Goal: Information Seeking & Learning: Learn about a topic

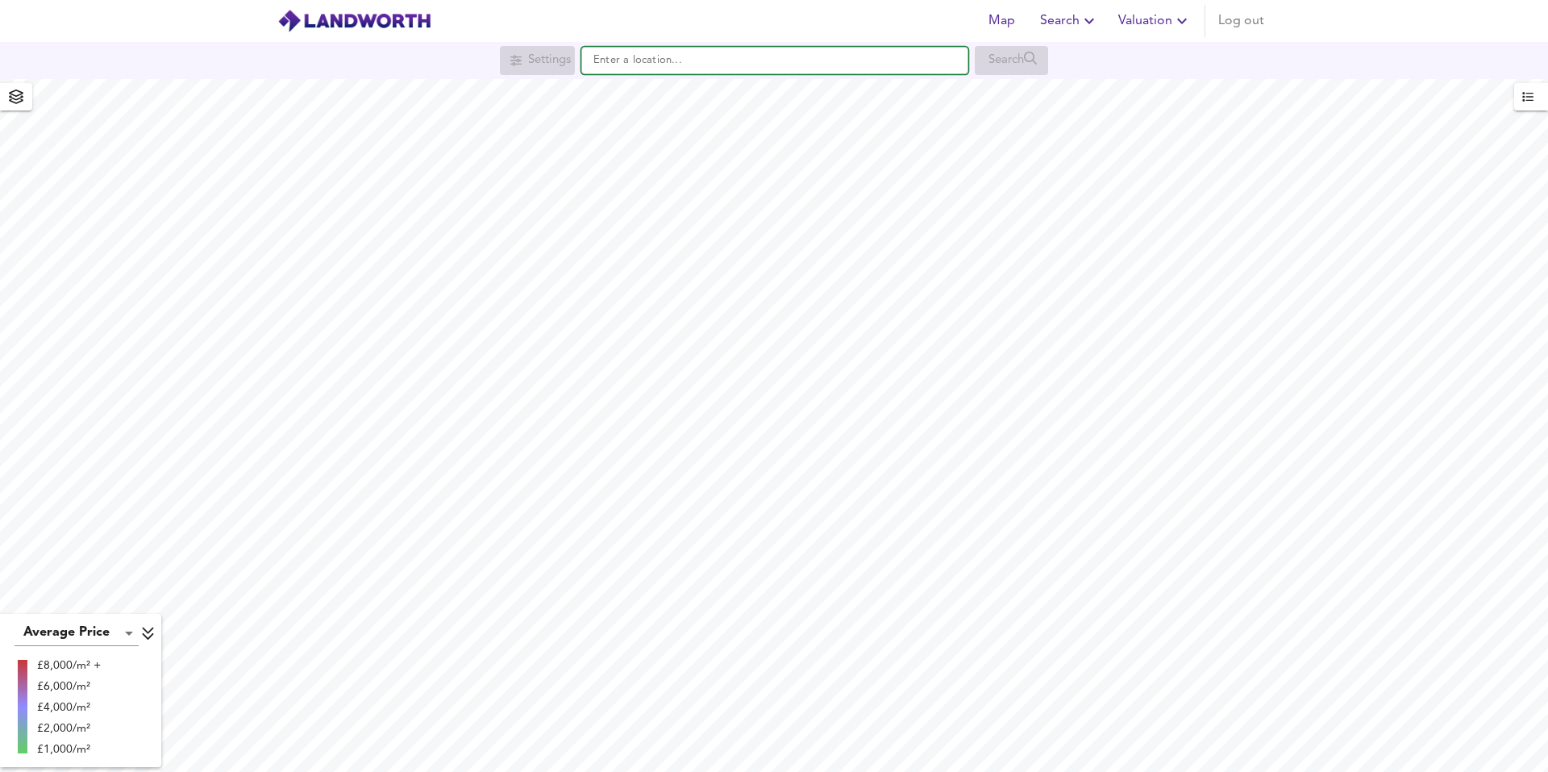
click at [628, 58] on input "text" at bounding box center [774, 60] width 387 height 27
paste input "ME4 4JL"
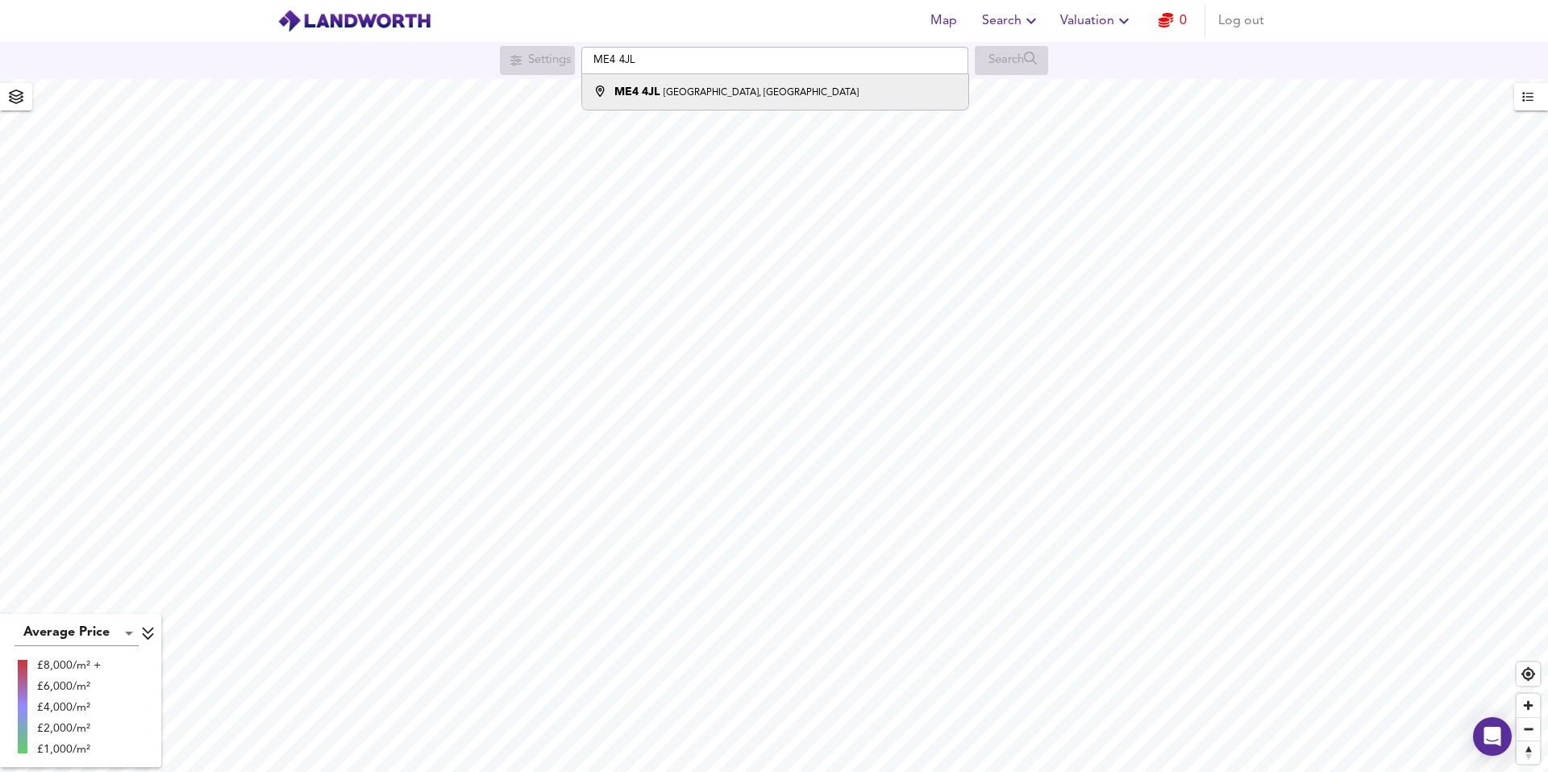
click at [666, 83] on li "ME4 [STREET_ADDRESS]" at bounding box center [774, 91] width 385 height 35
type input "[STREET_ADDRESS]"
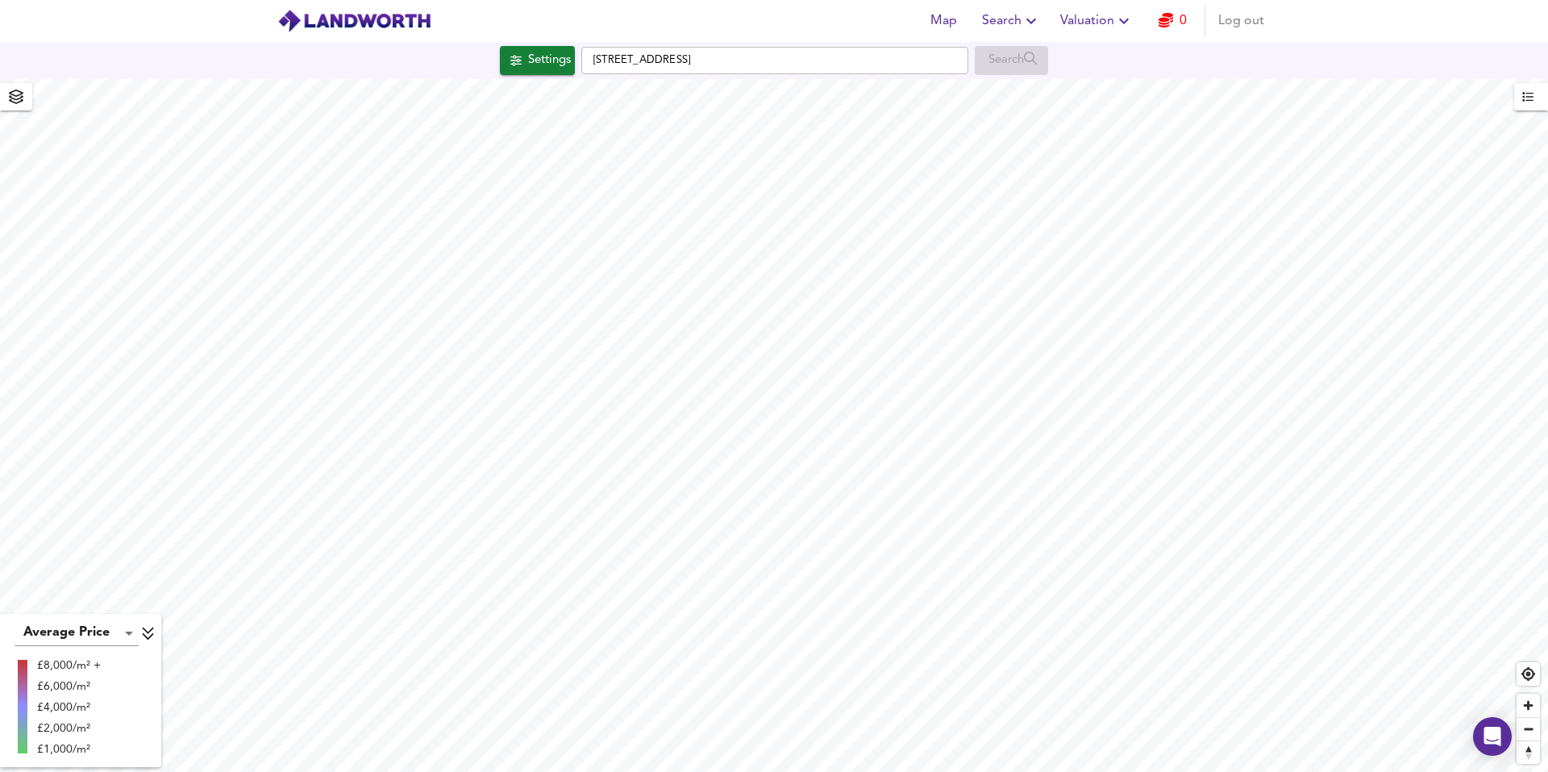
checkbox input "false"
checkbox input "true"
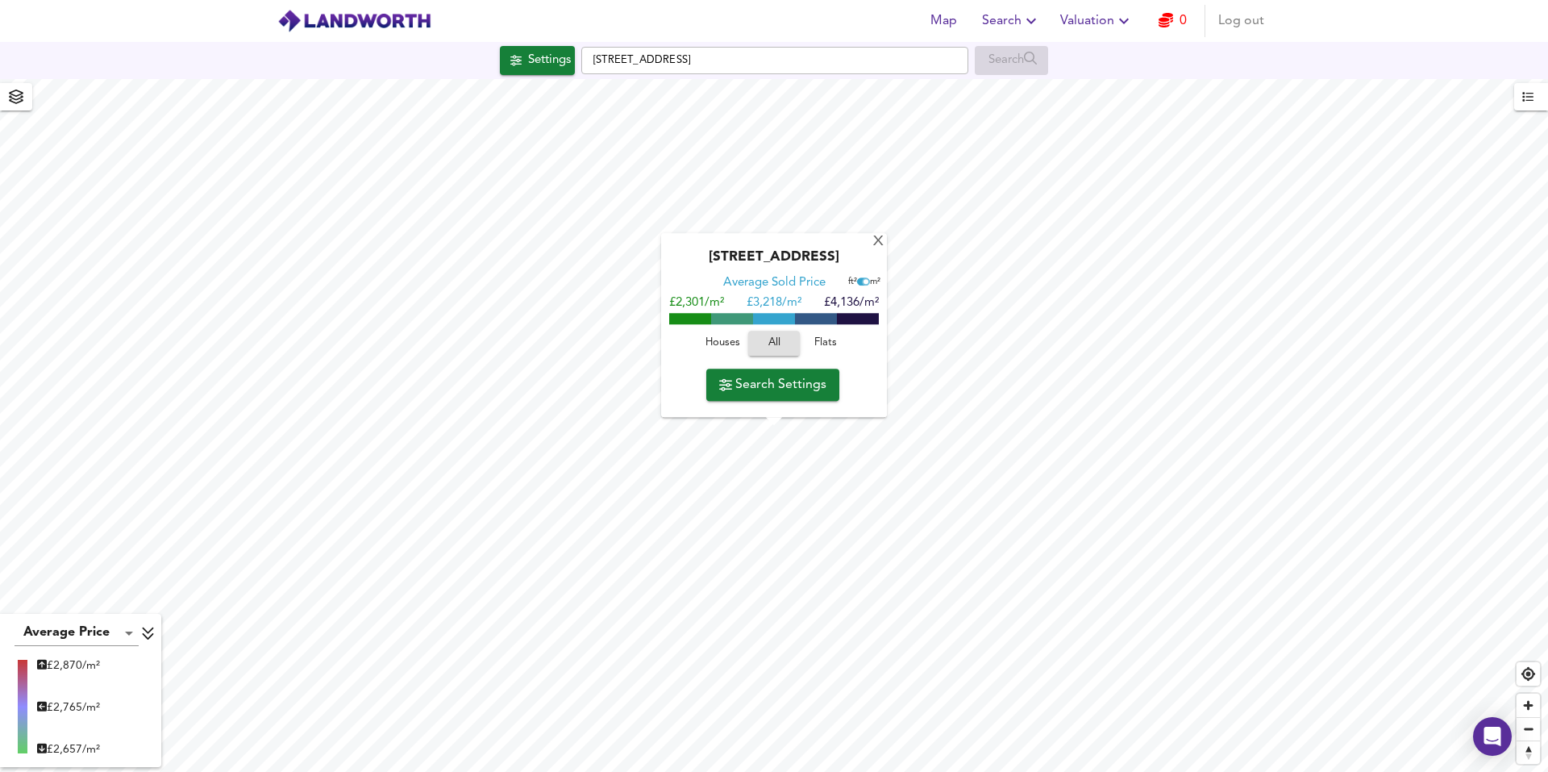
click at [863, 280] on input "checkbox" at bounding box center [866, 282] width 24 height 8
checkbox input "false"
click at [832, 341] on span "Flats" at bounding box center [826, 344] width 44 height 19
